Goal: Information Seeking & Learning: Learn about a topic

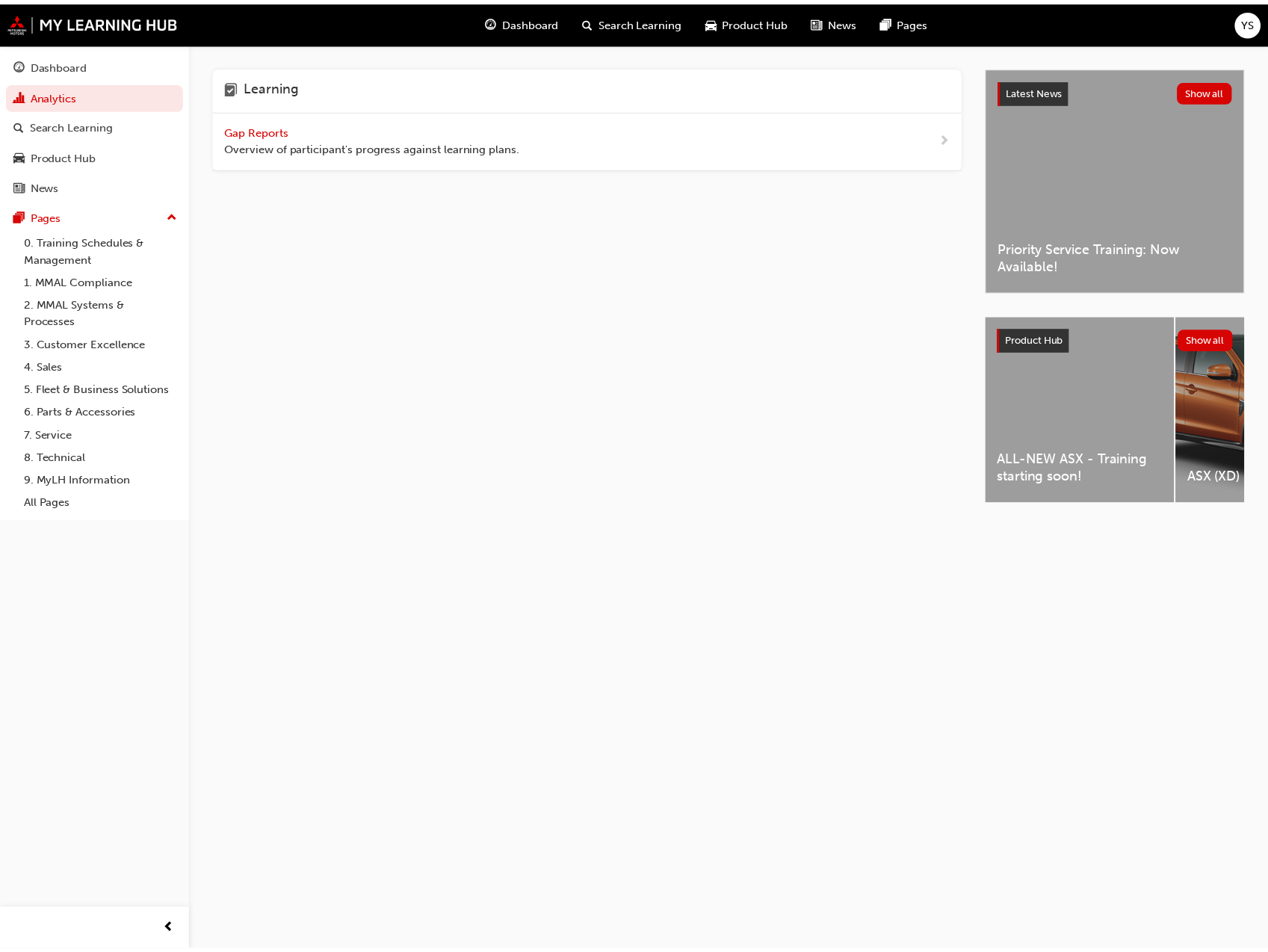
scroll to position [0, 339]
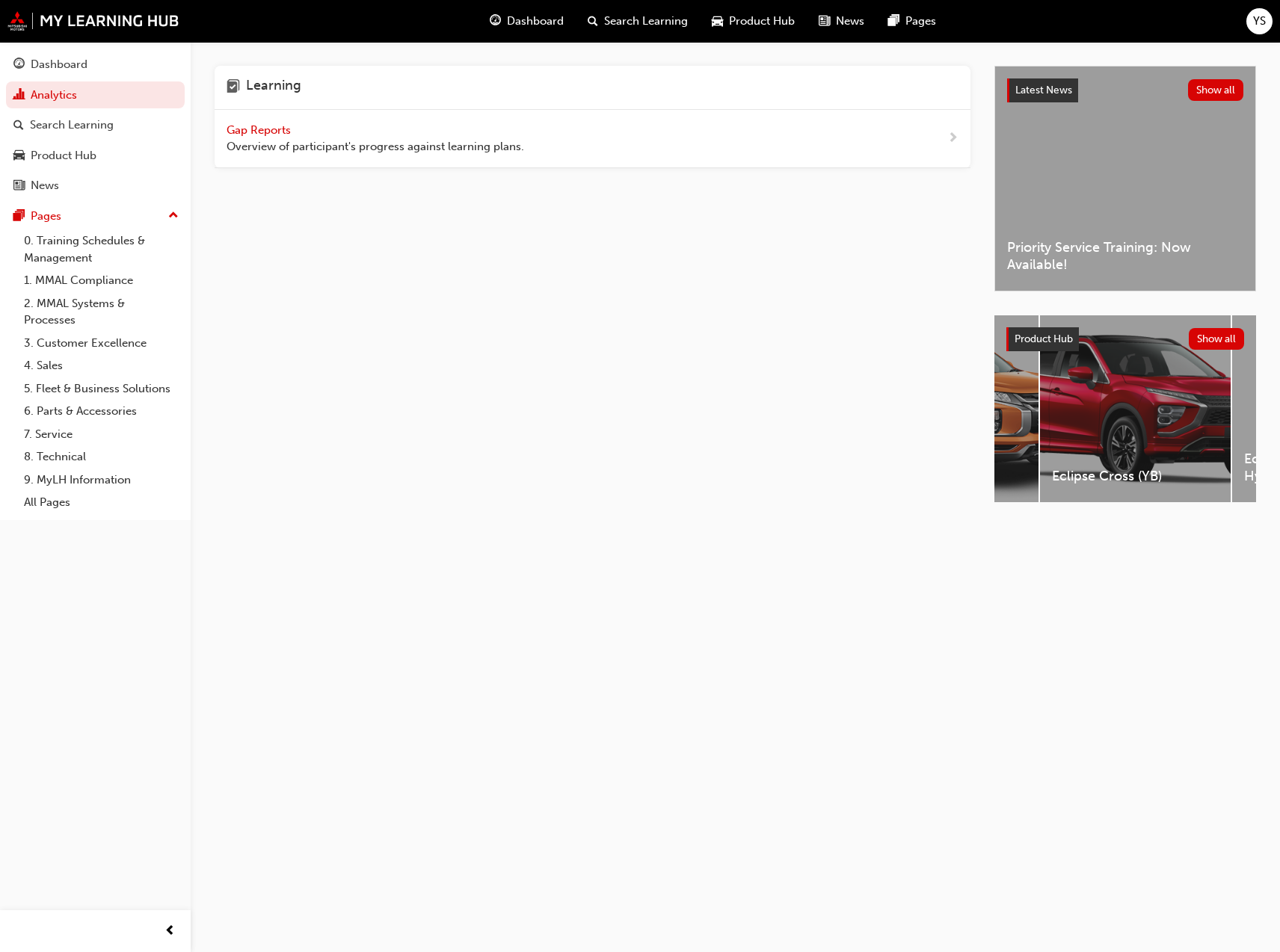
click at [1147, 214] on div "Latest News Show all Priority Service Training: Now Available!" at bounding box center [1125, 178] width 260 height 224
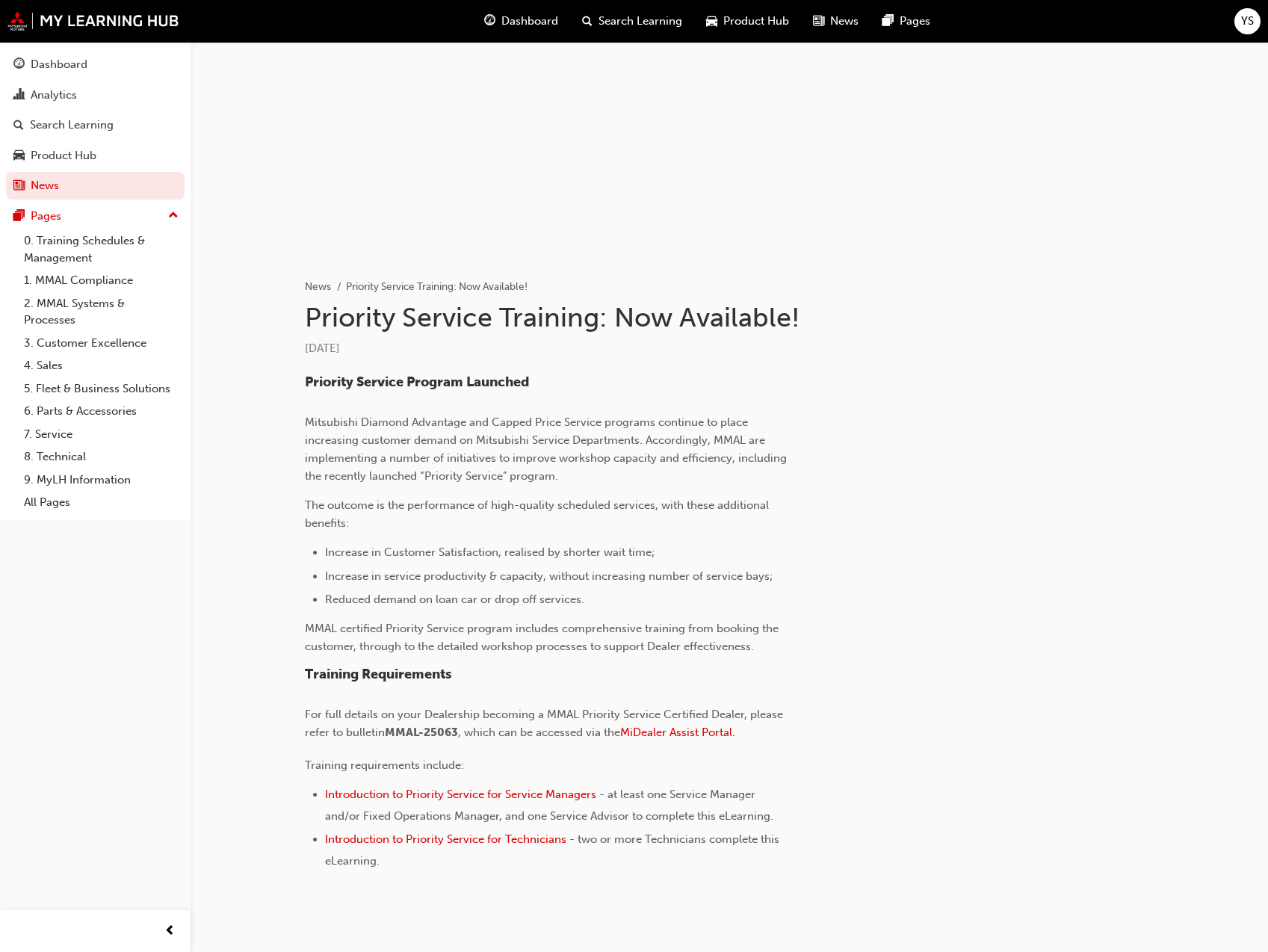
scroll to position [125, 0]
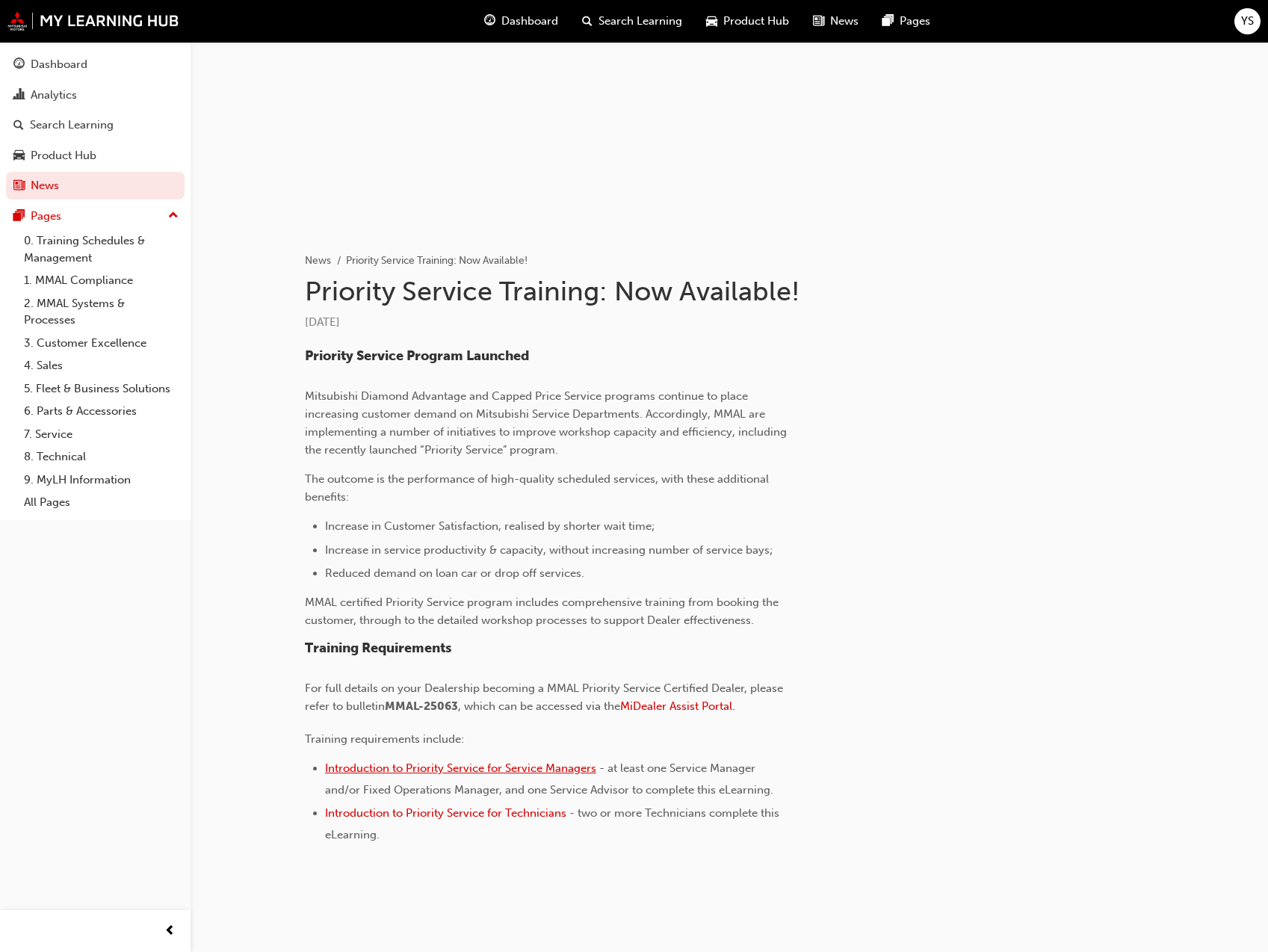
click at [508, 763] on span "Introduction to Priority Service for Service Managers" at bounding box center [461, 768] width 271 height 14
